Goal: Communication & Community: Answer question/provide support

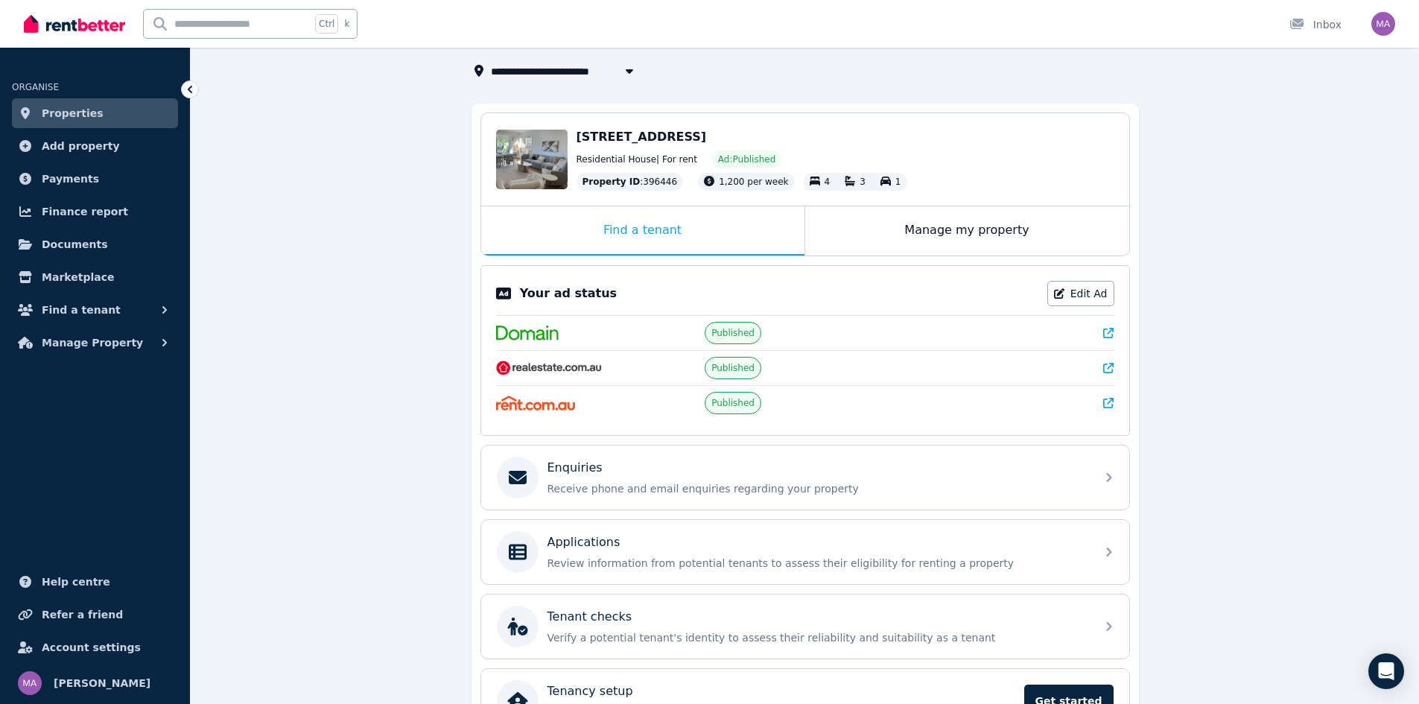
scroll to position [184, 0]
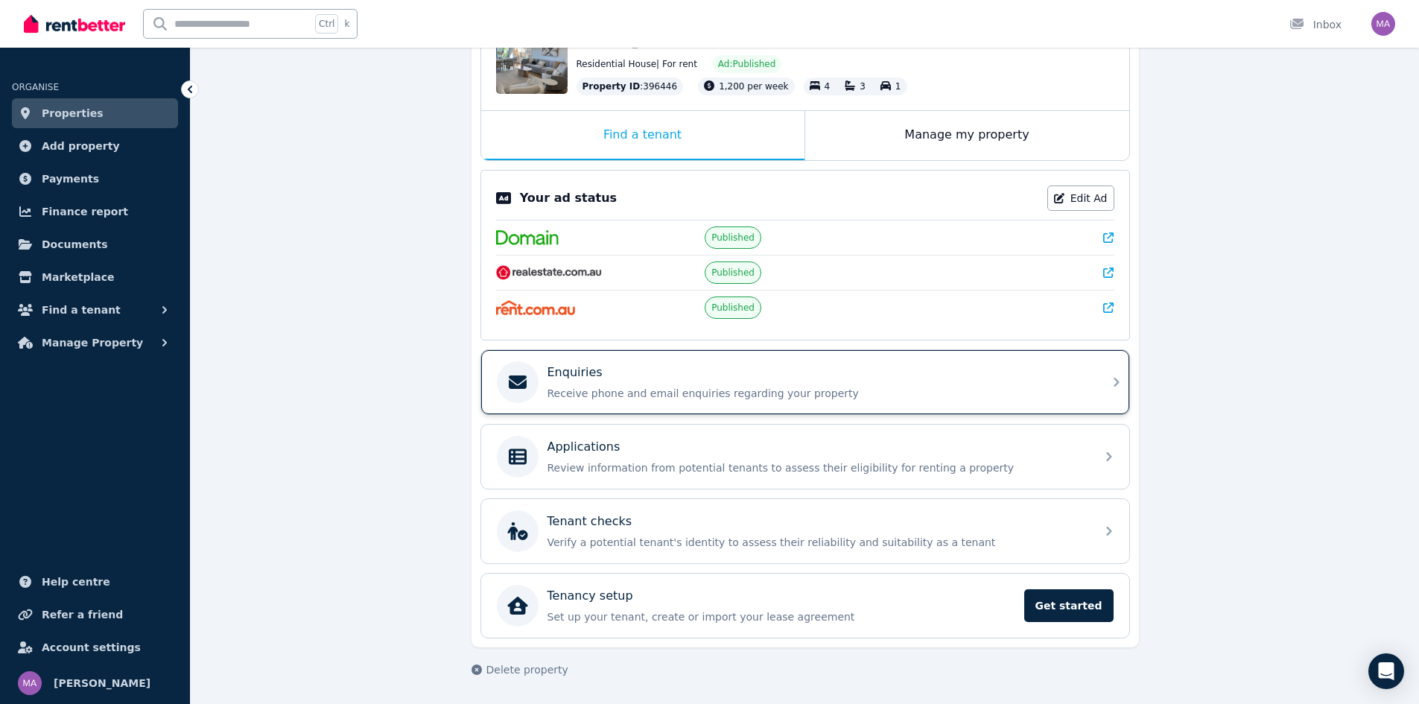
click at [666, 388] on p "Receive phone and email enquiries regarding your property" at bounding box center [816, 393] width 539 height 15
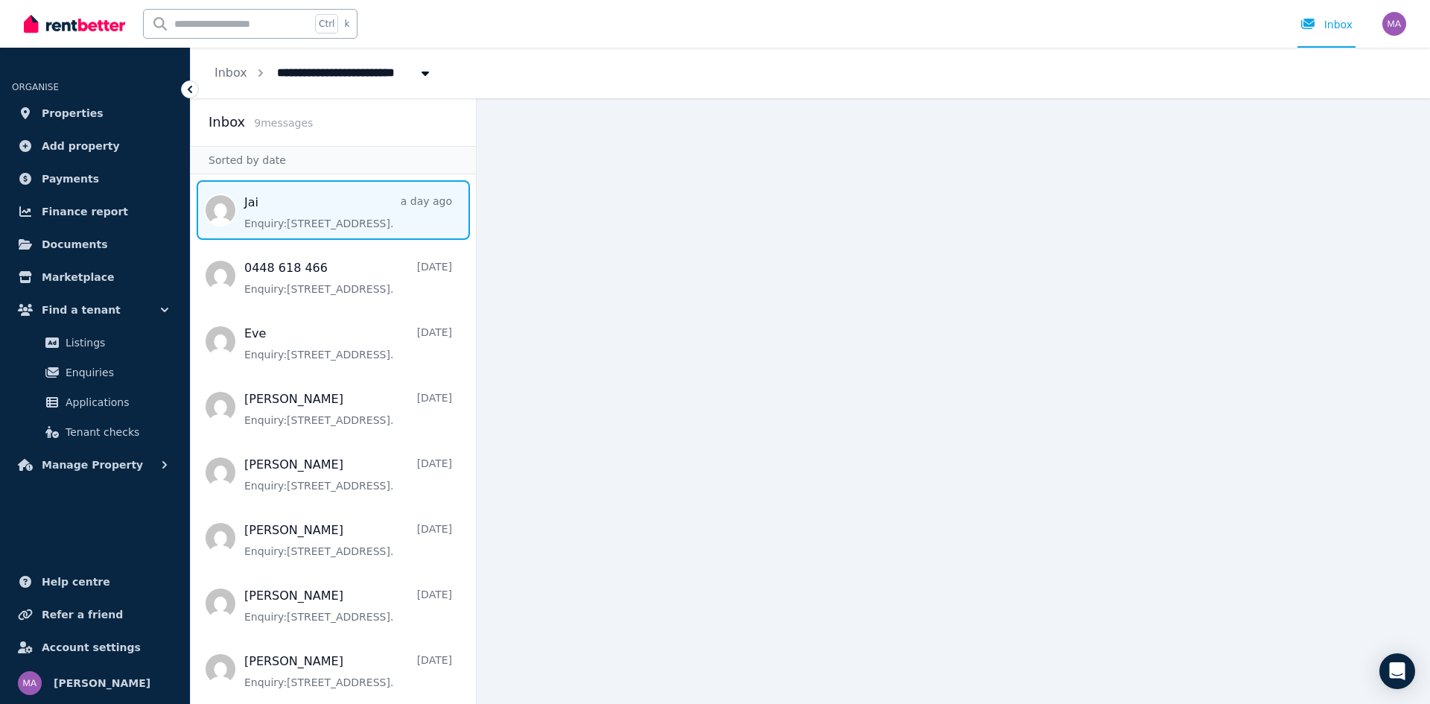
click at [316, 210] on span "Message list" at bounding box center [333, 210] width 285 height 60
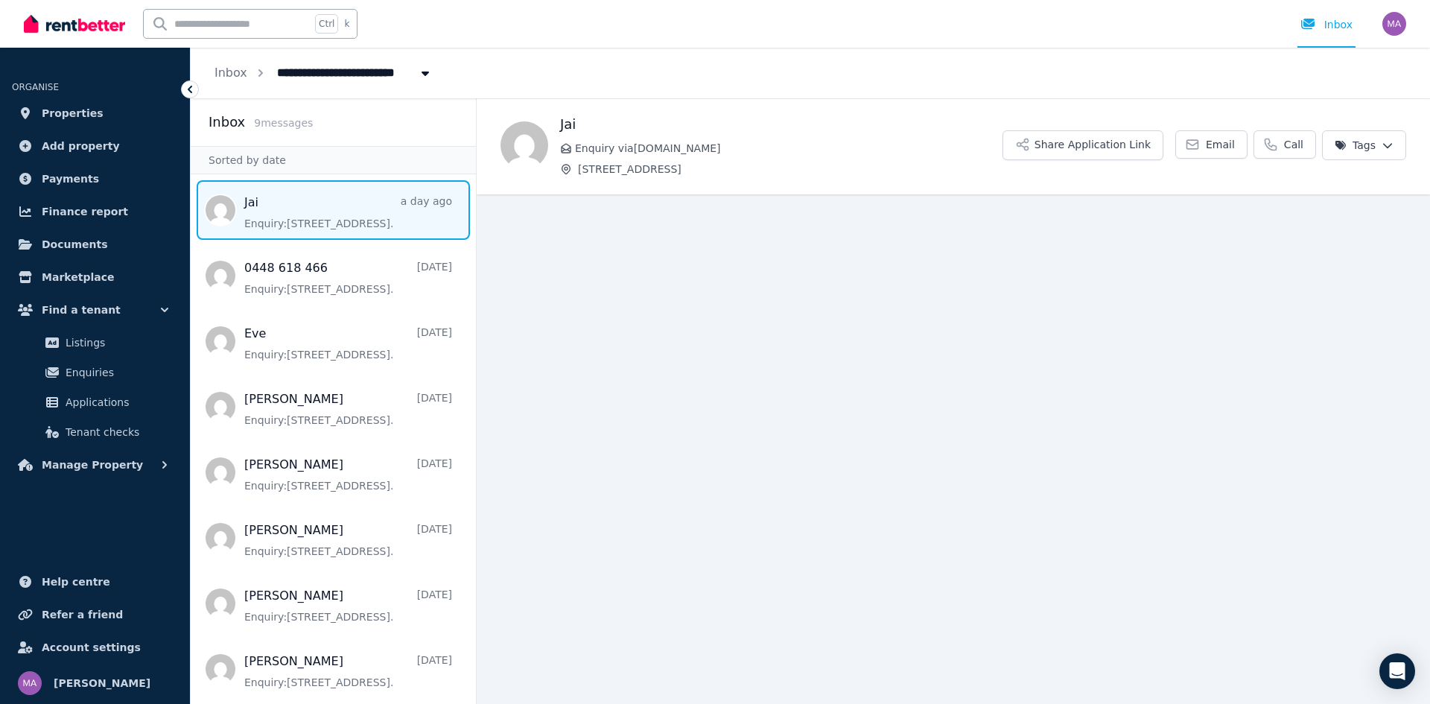
click at [316, 210] on span "Message list" at bounding box center [333, 210] width 285 height 60
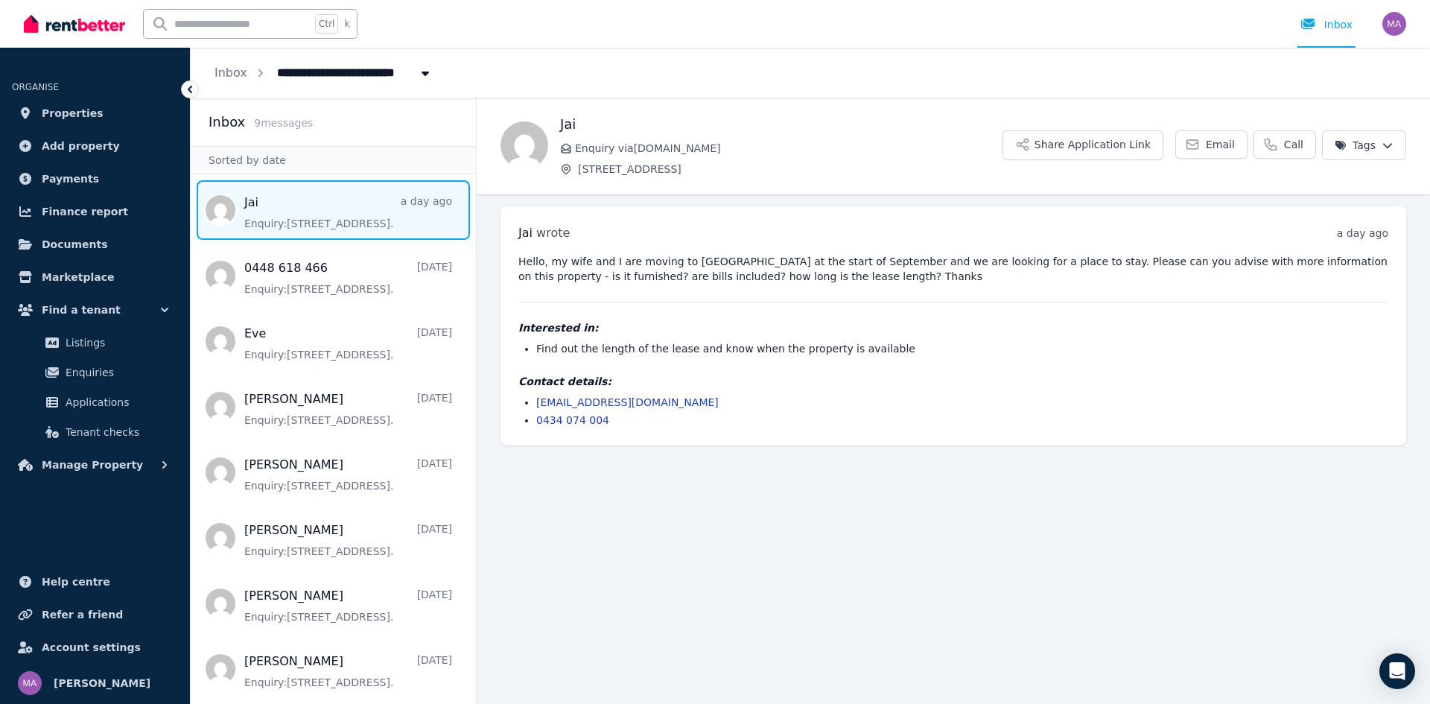
click at [191, 93] on icon at bounding box center [189, 89] width 15 height 15
